Goal: Information Seeking & Learning: Learn about a topic

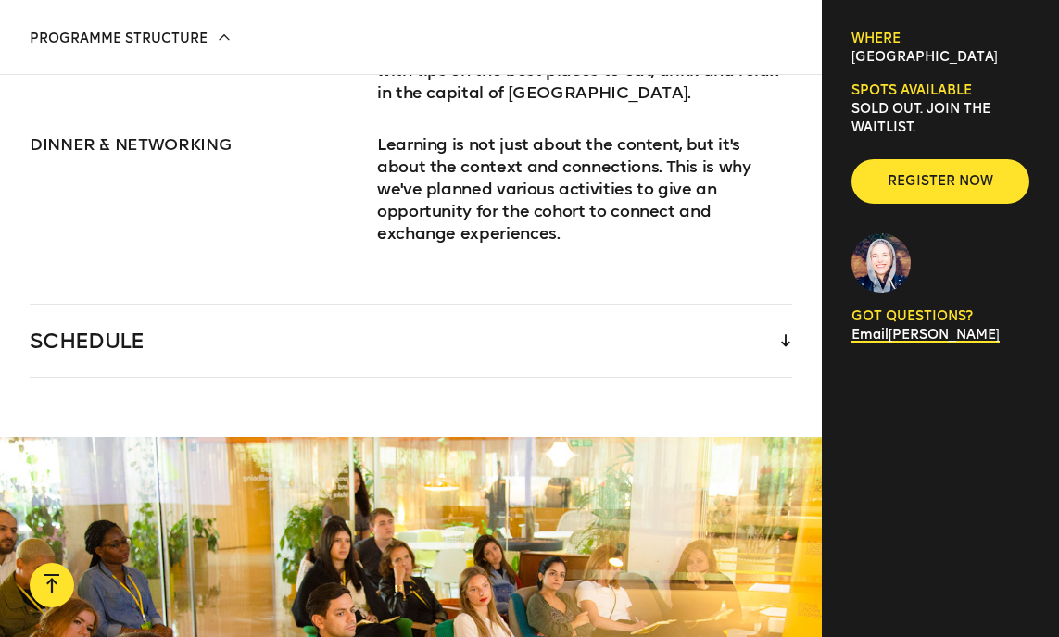
scroll to position [2905, 0]
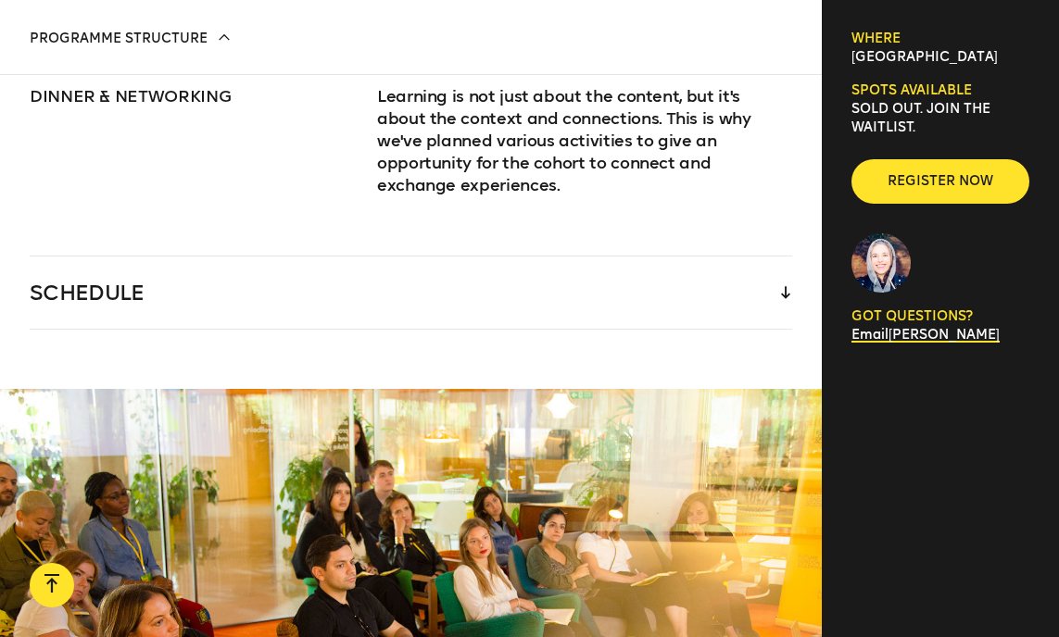
click at [660, 257] on div "SCHEDULE" at bounding box center [411, 293] width 762 height 72
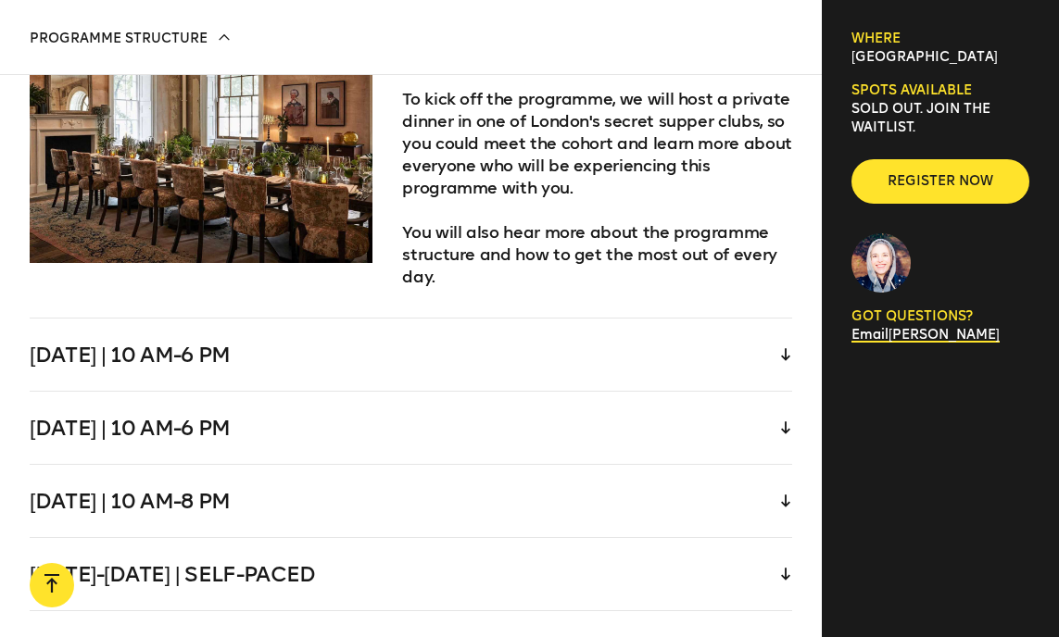
click at [558, 319] on div "[DATE] | 10 am-6 pm" at bounding box center [411, 355] width 762 height 72
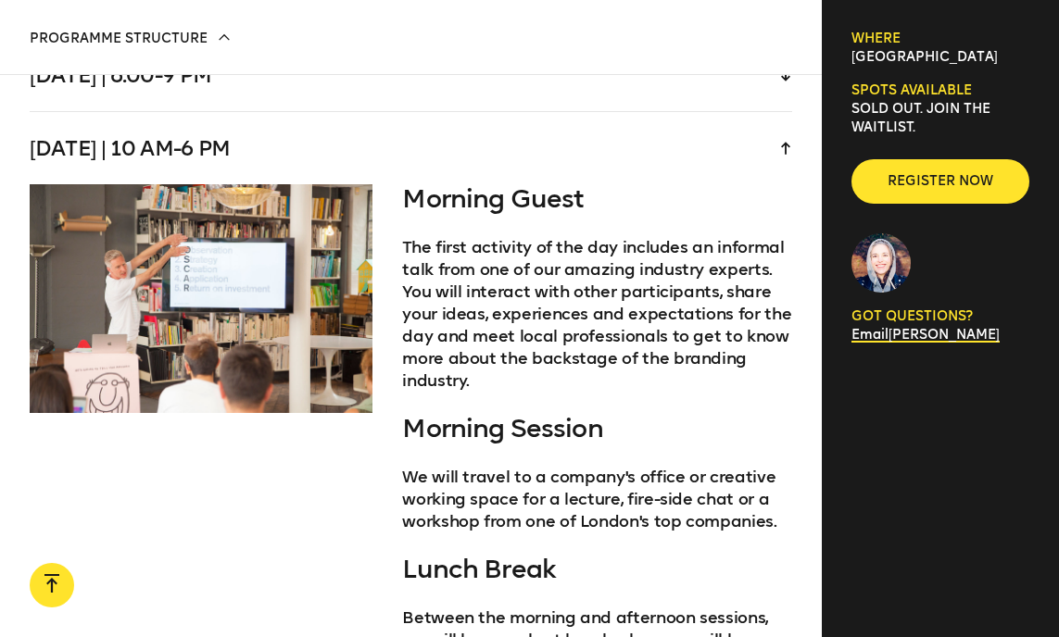
scroll to position [3883, 0]
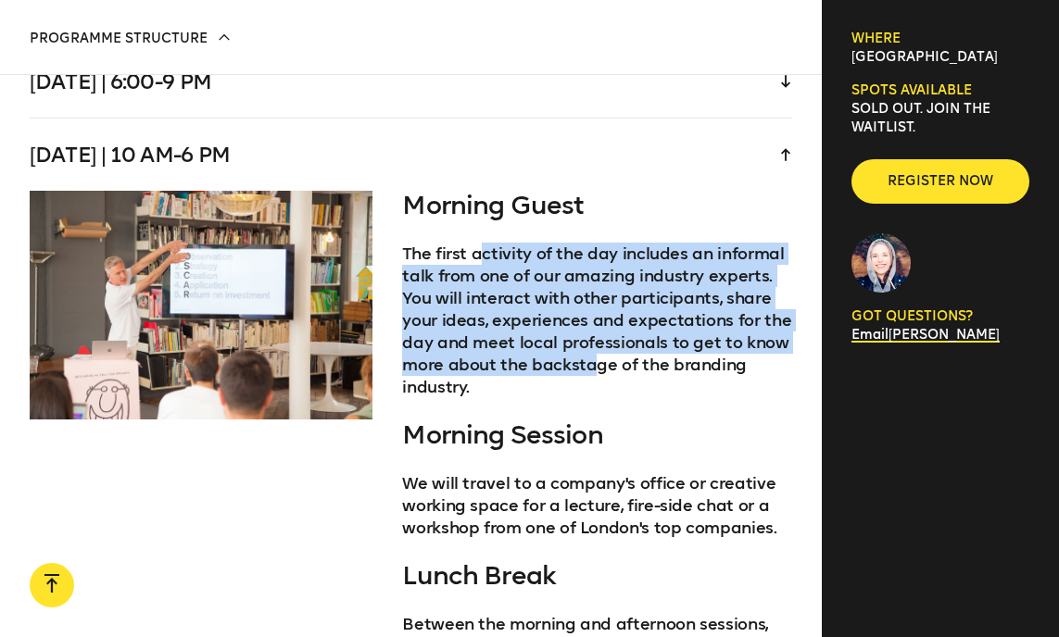
drag, startPoint x: 478, startPoint y: 209, endPoint x: 592, endPoint y: 334, distance: 169.2
click at [592, 334] on p "The first activity of the day includes an informal talk from one of our amazing…" at bounding box center [597, 321] width 390 height 156
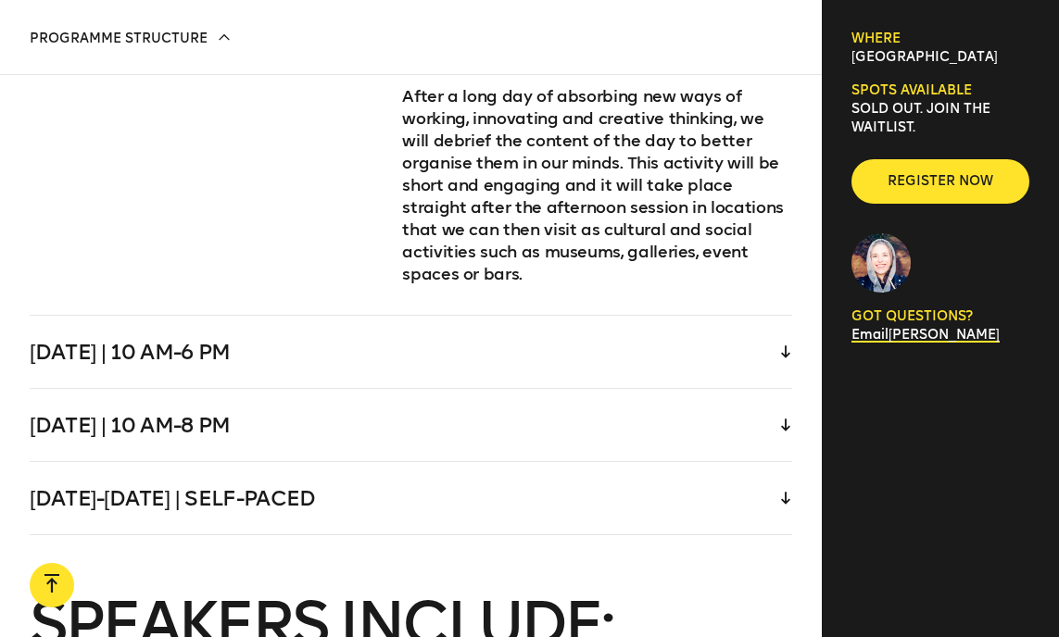
click at [539, 316] on div "[DATE] | 10 am-6 pm" at bounding box center [411, 352] width 762 height 72
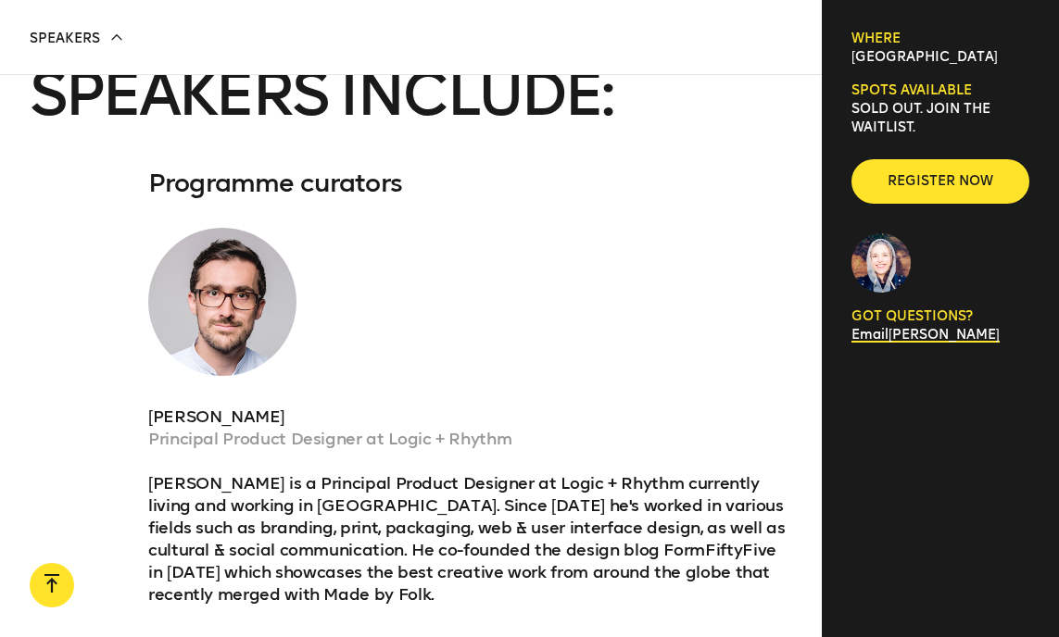
scroll to position [5317, 0]
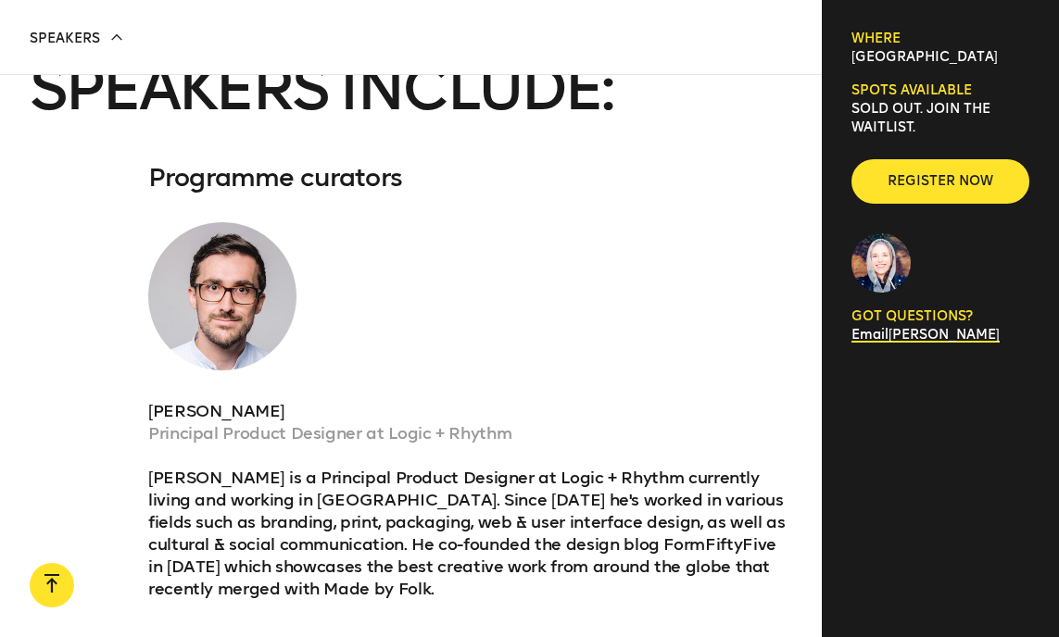
drag, startPoint x: 282, startPoint y: 366, endPoint x: 444, endPoint y: 373, distance: 162.3
click at [444, 422] on p "Principal Product Designer at Logic + Rhythm" at bounding box center [470, 433] width 644 height 22
drag, startPoint x: 212, startPoint y: 364, endPoint x: 328, endPoint y: 371, distance: 116.0
click at [328, 422] on p "Principal Product Designer at Logic + Rhythm" at bounding box center [470, 433] width 644 height 22
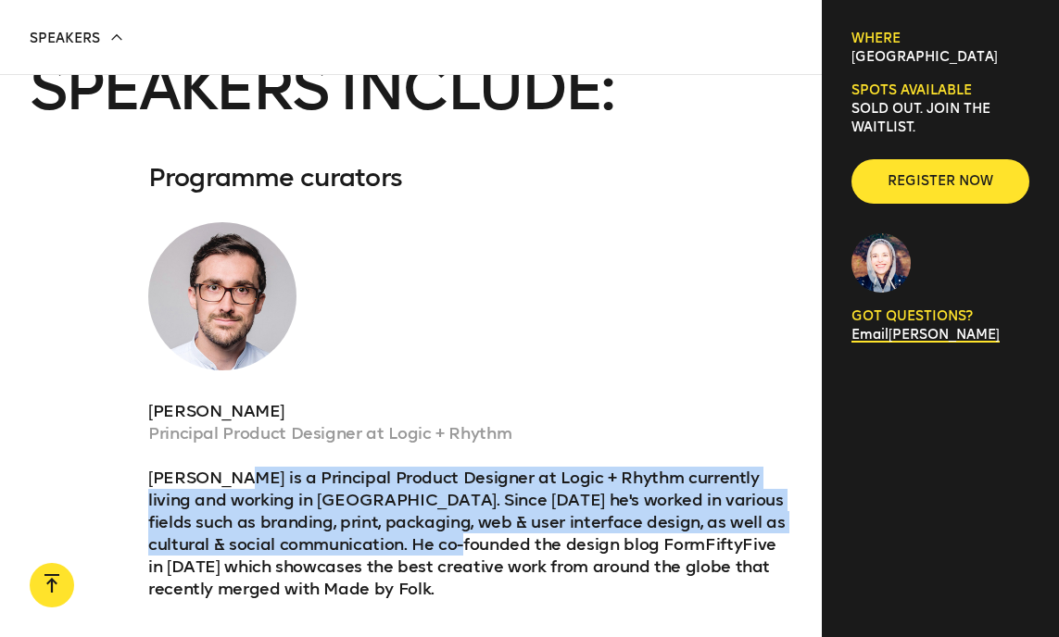
drag, startPoint x: 234, startPoint y: 411, endPoint x: 429, endPoint y: 483, distance: 207.2
click at [429, 483] on p "Glenn Garriock is a Principal Product Designer at Logic + Rhythm currently livi…" at bounding box center [470, 533] width 644 height 133
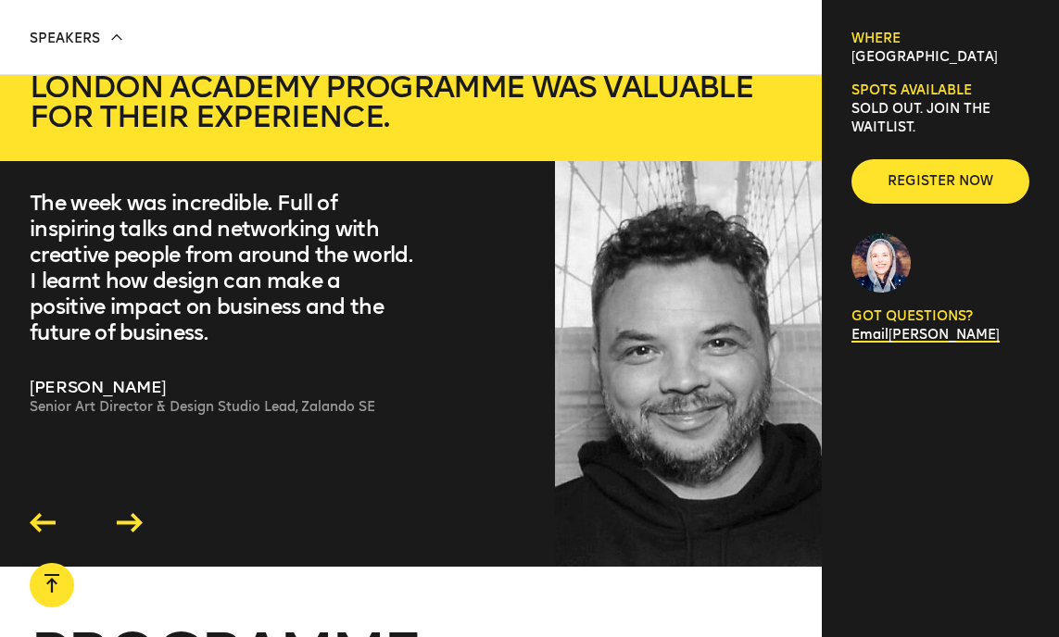
scroll to position [5942, 0]
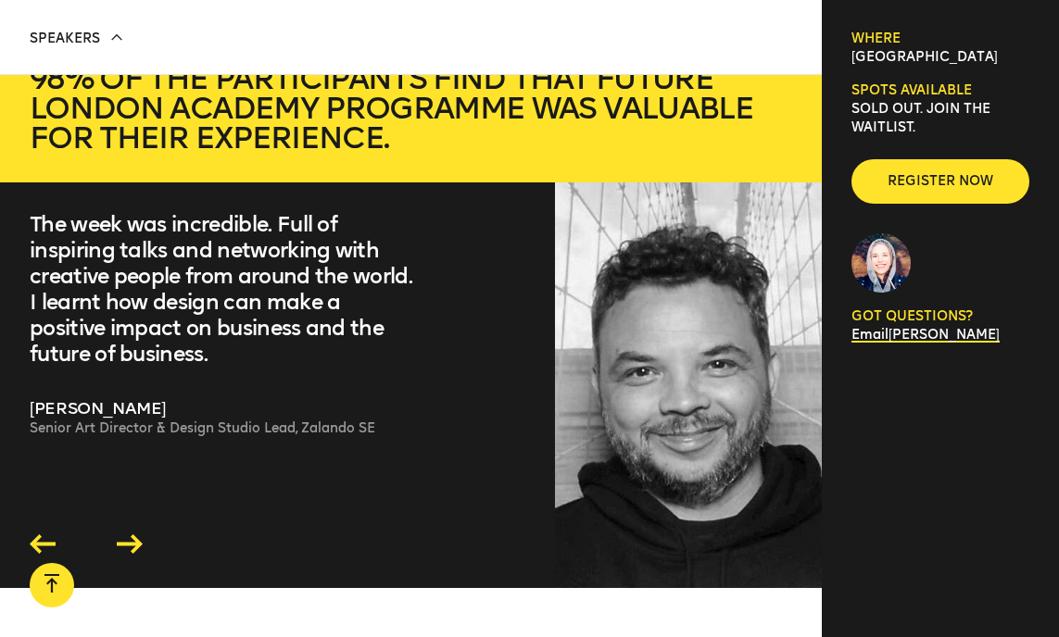
click at [139, 535] on icon at bounding box center [130, 544] width 26 height 19
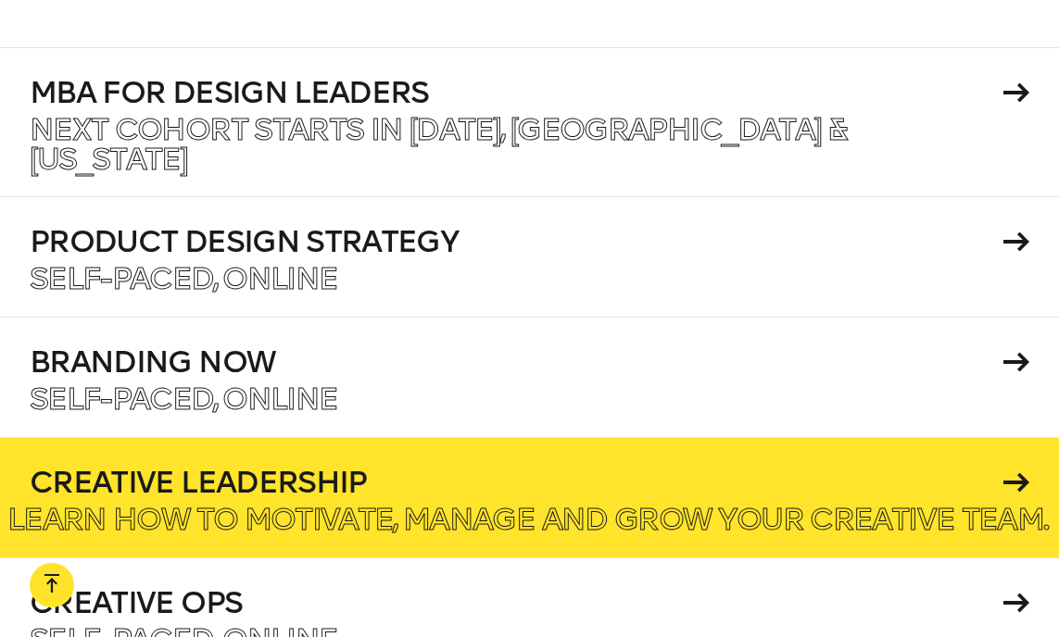
scroll to position [8366, 0]
